Goal: Ask a question

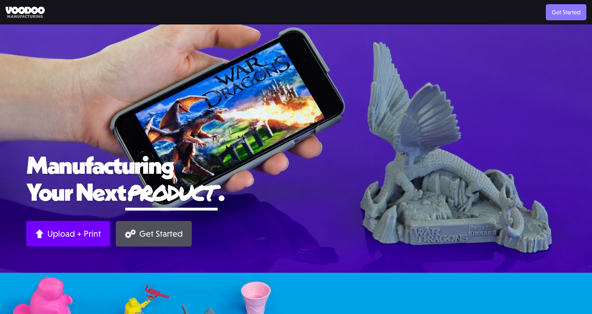
click at [572, 7] on link "Get Started" at bounding box center [566, 12] width 41 height 16
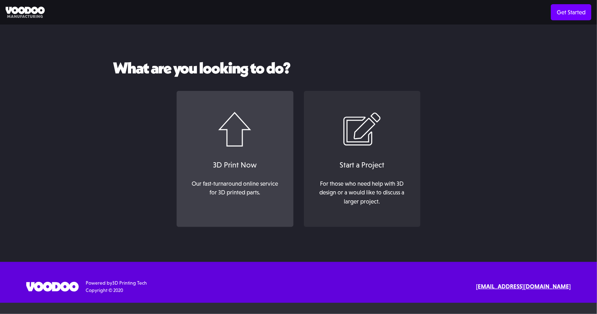
click at [281, 161] on div "3D Print Now" at bounding box center [235, 165] width 103 height 12
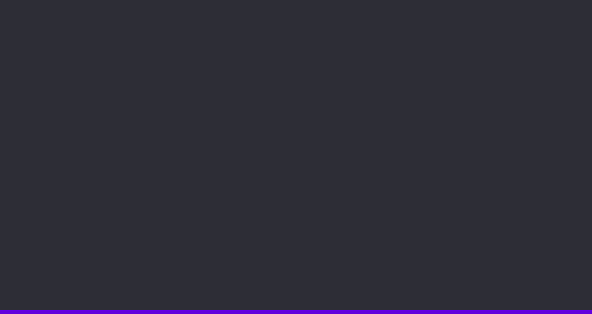
scroll to position [35, 0]
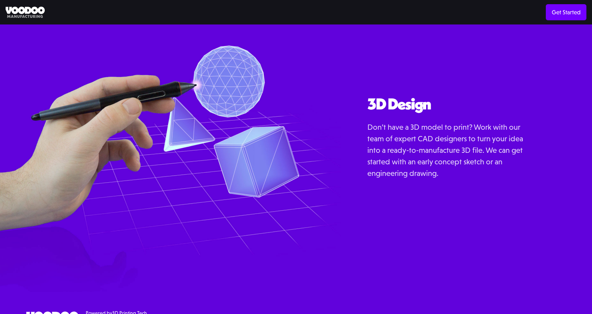
scroll to position [832, 0]
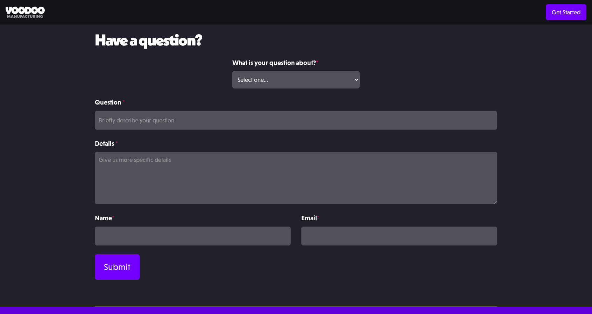
scroll to position [70, 0]
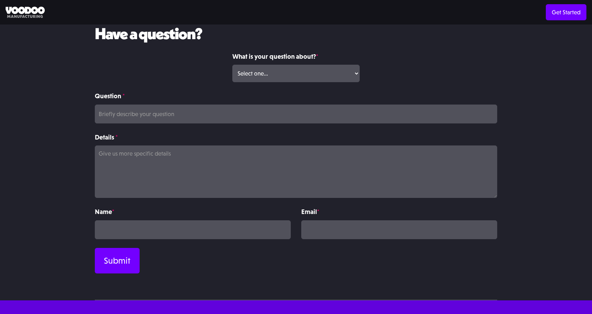
click at [285, 81] on div "What is your question about? * Select one... Volume Print Order Direct Print Or…" at bounding box center [296, 71] width 138 height 40
click at [286, 74] on select "Select one... Volume Print Order Direct Print Order Press/Media Inquiry Other" at bounding box center [295, 73] width 127 height 17
select select "Other"
click at [232, 65] on select "Select one... Volume Print Order Direct Print Order Press/Media Inquiry Other" at bounding box center [295, 73] width 127 height 17
click at [225, 123] on input "Question *" at bounding box center [296, 114] width 402 height 19
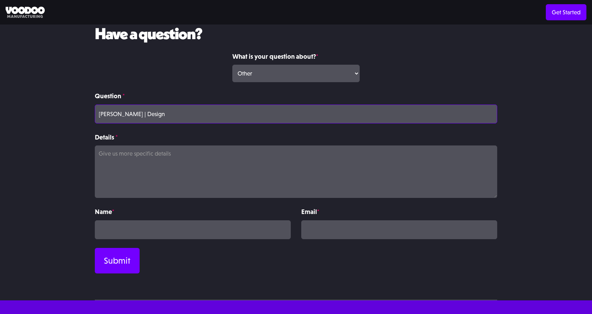
click at [133, 112] on input "[PERSON_NAME] | Design" at bounding box center [296, 114] width 402 height 19
type input "[PERSON_NAME] | 3D Printing Design"
click at [45, 6] on div "3d Printing Direct Print Volume Print Materials Technology 3d Printing Material…" at bounding box center [296, 12] width 592 height 16
click at [28, 12] on img at bounding box center [25, 13] width 39 height 12
